Goal: Navigation & Orientation: Find specific page/section

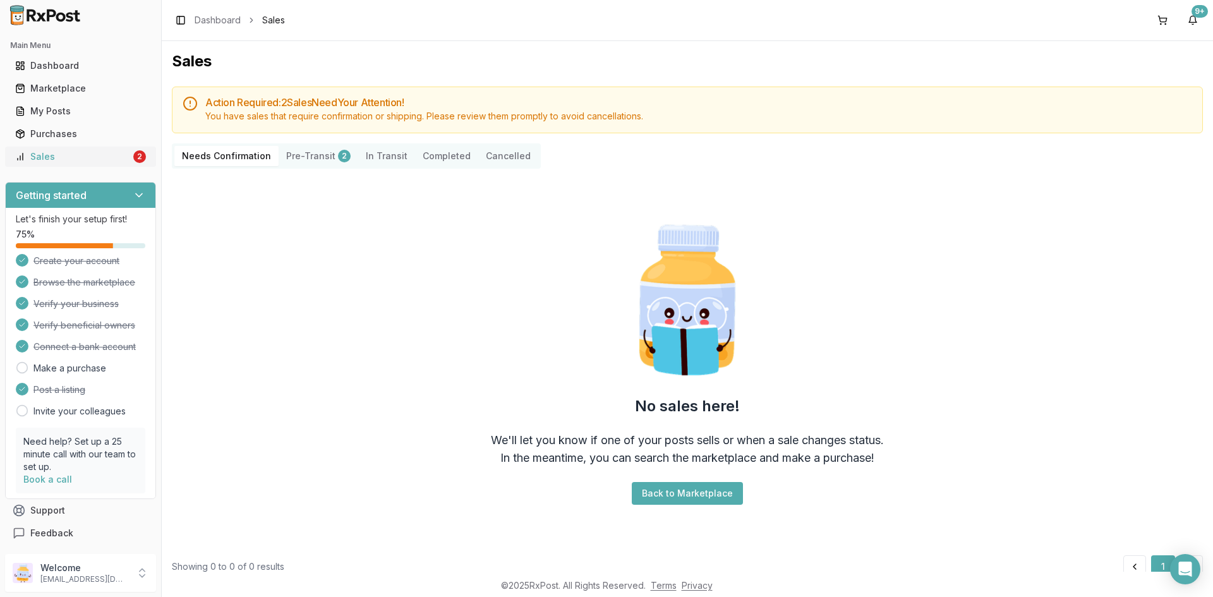
click at [78, 148] on link "Sales 2" at bounding box center [80, 156] width 141 height 23
click at [47, 71] on div "Dashboard" at bounding box center [80, 65] width 131 height 13
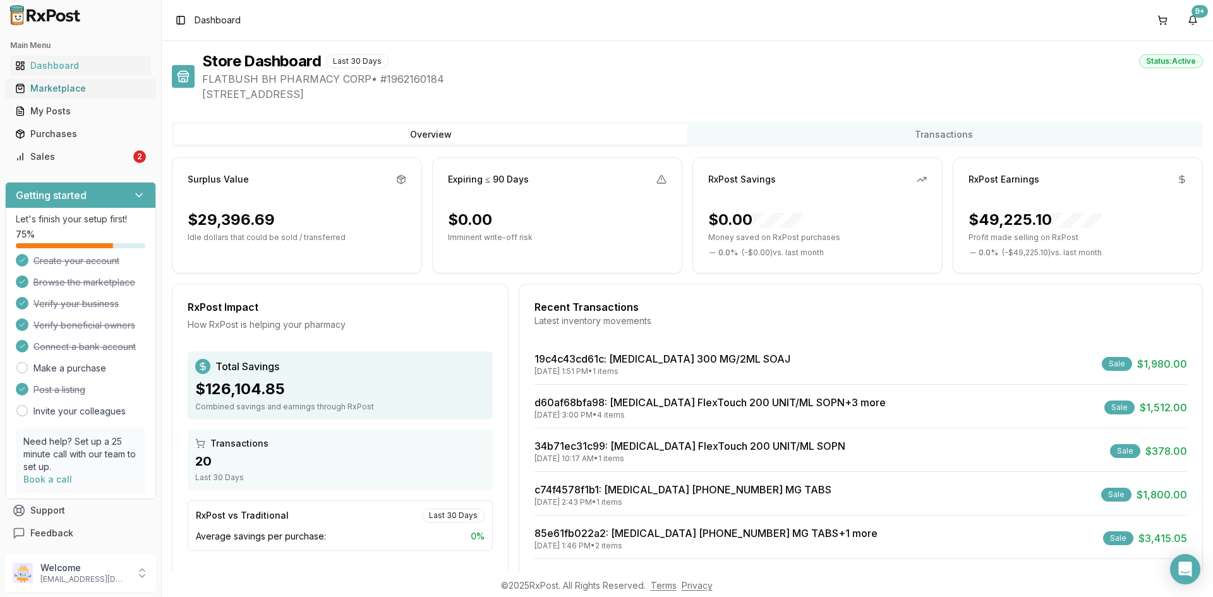
click at [52, 85] on div "Marketplace" at bounding box center [80, 88] width 131 height 13
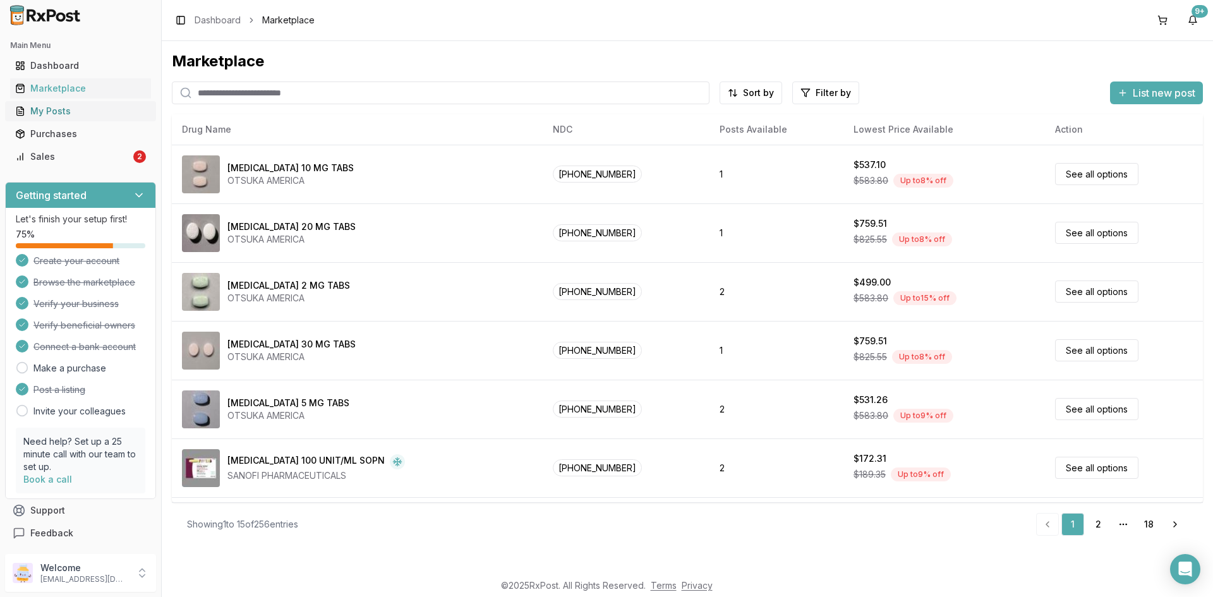
click at [76, 105] on div "My Posts" at bounding box center [80, 111] width 131 height 13
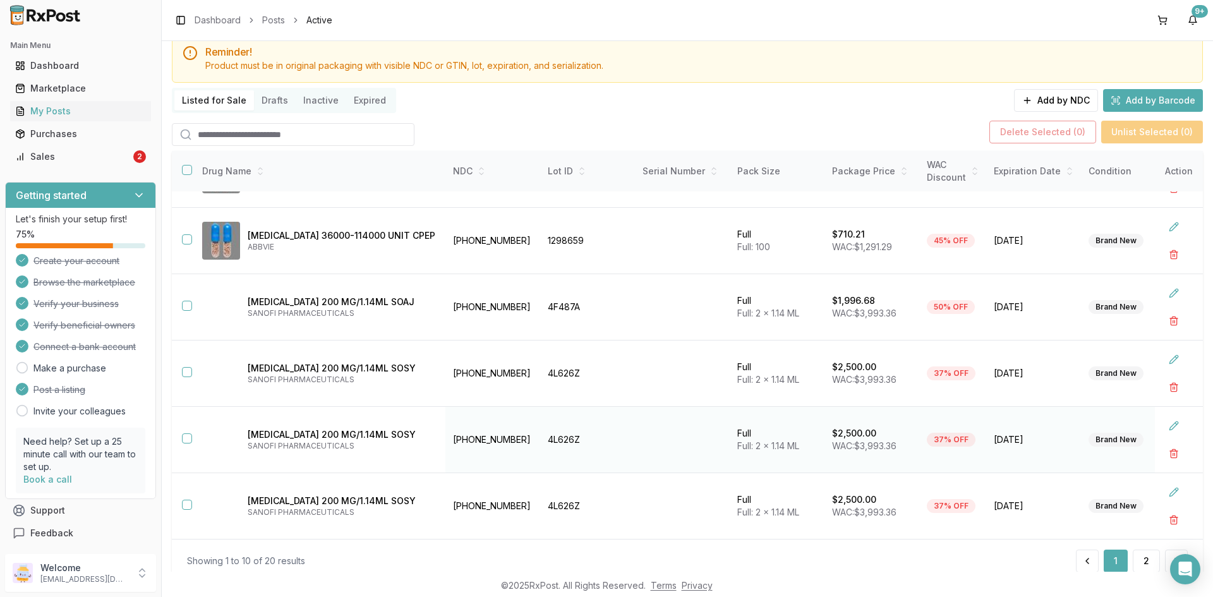
scroll to position [84, 0]
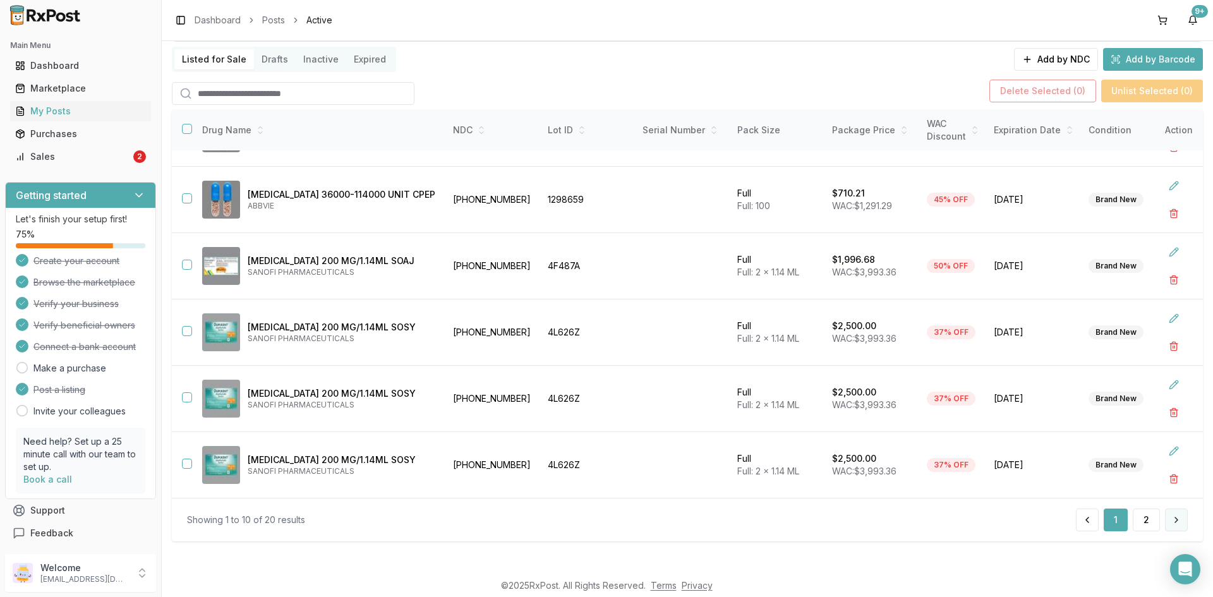
click at [1167, 520] on button at bounding box center [1176, 519] width 23 height 23
